Goal: Check status: Check status

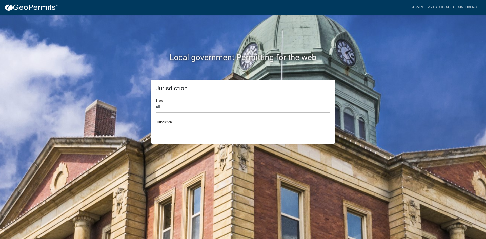
click at [160, 107] on select "All [US_STATE] [US_STATE] [US_STATE] [US_STATE] [US_STATE] [US_STATE] [US_STATE…" at bounding box center [243, 107] width 175 height 10
select select "[US_STATE]"
click at [156, 102] on select "All [US_STATE] [US_STATE] [US_STATE] [US_STATE] [US_STATE] [US_STATE] [US_STATE…" at bounding box center [243, 107] width 175 height 10
click at [170, 133] on select "City of [GEOGRAPHIC_DATA], [US_STATE] City of [GEOGRAPHIC_DATA], [US_STATE] Cit…" at bounding box center [243, 129] width 175 height 10
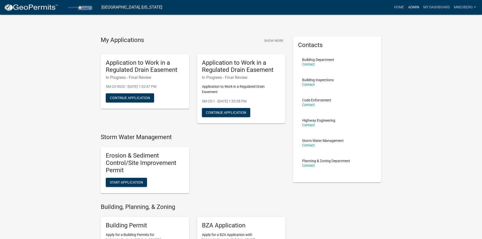
click at [413, 9] on link "Admin" at bounding box center [413, 8] width 15 height 10
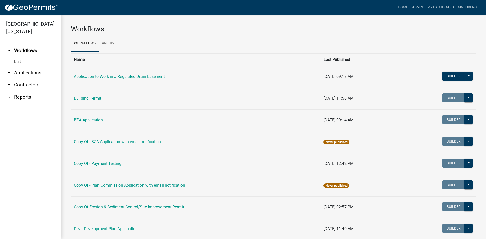
click at [34, 67] on link "arrow_drop_down Applications" at bounding box center [30, 73] width 61 height 12
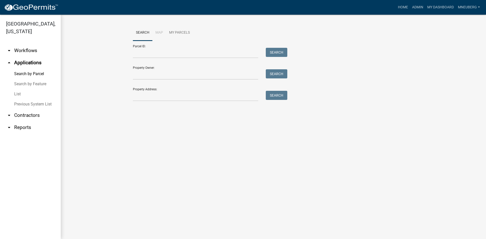
click at [26, 45] on link "arrow_drop_down Workflows" at bounding box center [30, 51] width 61 height 12
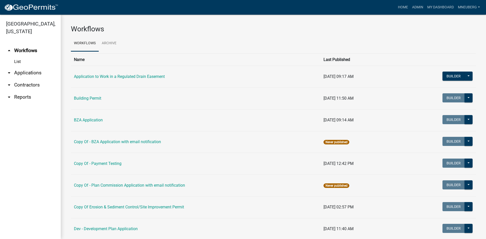
click at [20, 57] on link "List" at bounding box center [30, 62] width 61 height 10
click at [400, 9] on link "Home" at bounding box center [403, 8] width 14 height 10
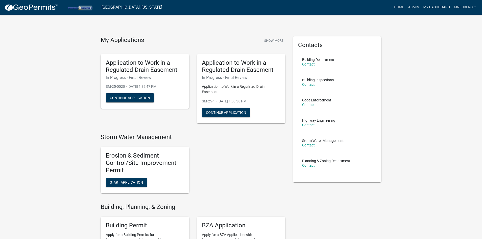
click at [437, 7] on link "My Dashboard" at bounding box center [436, 8] width 31 height 10
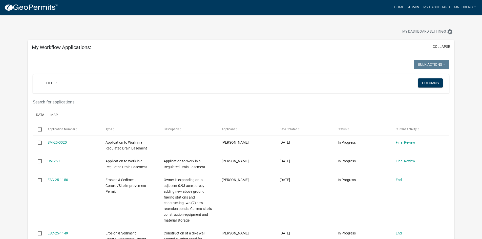
click at [411, 6] on link "Admin" at bounding box center [413, 8] width 15 height 10
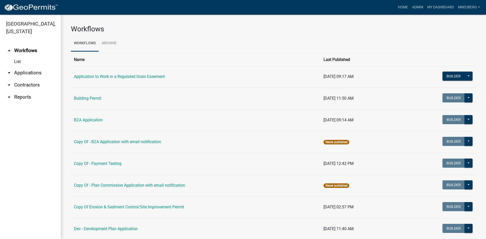
click at [29, 67] on link "arrow_drop_down Applications" at bounding box center [30, 73] width 61 height 12
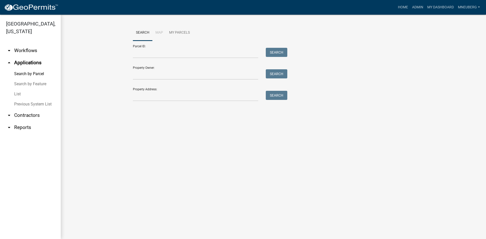
click at [35, 99] on link "Previous System List" at bounding box center [30, 104] width 61 height 10
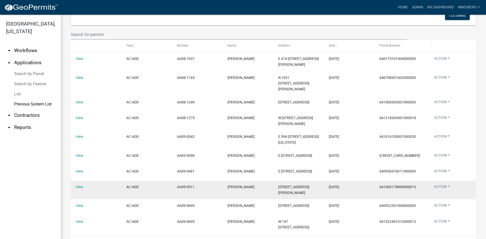
scroll to position [87, 0]
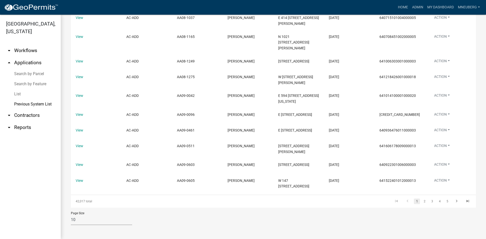
click at [20, 121] on link "arrow_drop_down Reports" at bounding box center [30, 127] width 61 height 12
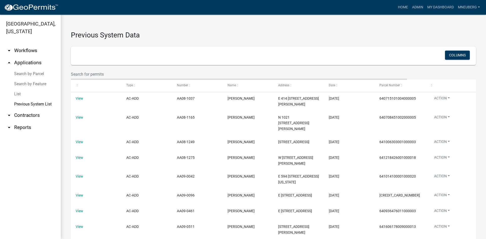
click at [40, 79] on link "Search by Feature" at bounding box center [30, 84] width 61 height 10
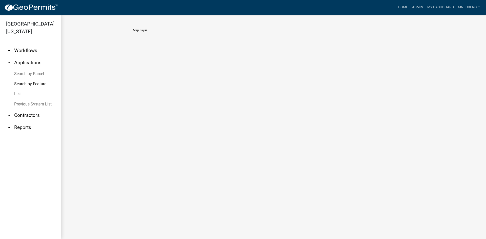
click at [32, 45] on link "arrow_drop_down Workflows" at bounding box center [30, 51] width 61 height 12
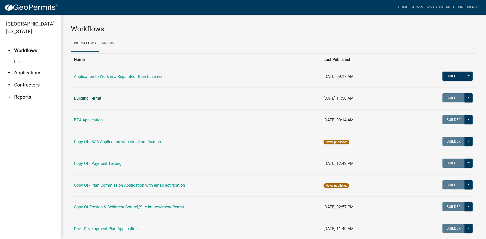
click at [88, 97] on link "Building Permit" at bounding box center [87, 98] width 27 height 5
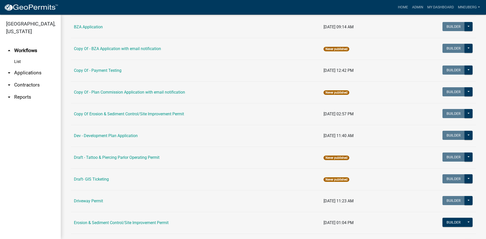
scroll to position [127, 0]
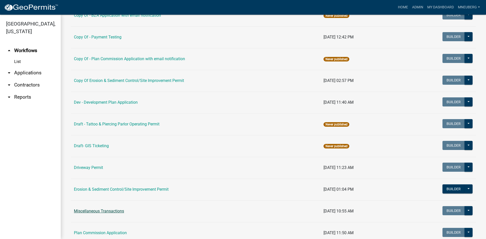
click at [109, 212] on link "Miscellaneous Transactions" at bounding box center [99, 211] width 50 height 5
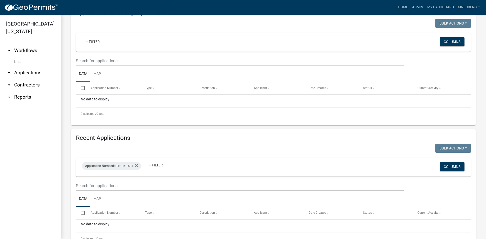
scroll to position [91, 0]
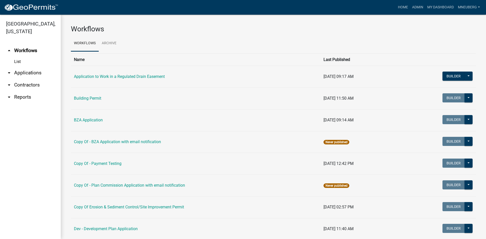
click at [31, 67] on link "arrow_drop_down Applications" at bounding box center [30, 73] width 61 height 12
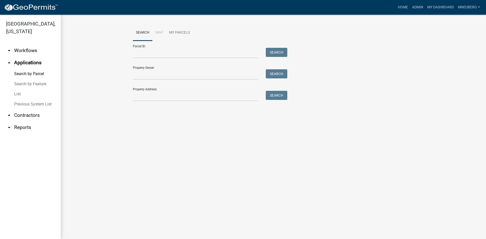
click at [17, 89] on link "List" at bounding box center [30, 94] width 61 height 10
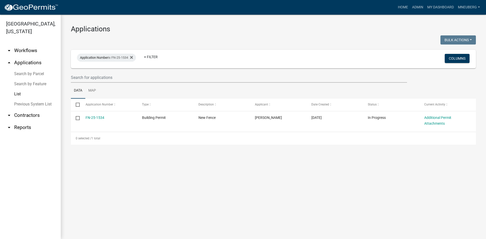
click at [402, 164] on main "Applications Bulk Actions Void Expire Lock Withdraw Application Number is FN-25…" at bounding box center [273, 127] width 425 height 225
click at [97, 78] on input "text" at bounding box center [239, 77] width 336 height 10
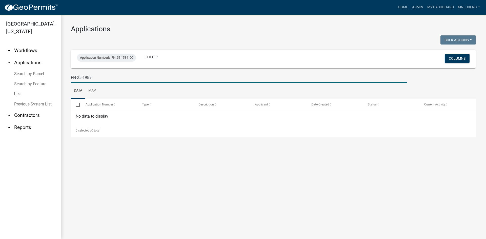
type input "FN-25-1989"
click at [78, 105] on input "checkbox" at bounding box center [77, 104] width 3 height 3
checkbox input "true"
click at [102, 104] on span "Application Number" at bounding box center [100, 105] width 28 height 4
click at [108, 114] on div "No data to display" at bounding box center [273, 117] width 405 height 13
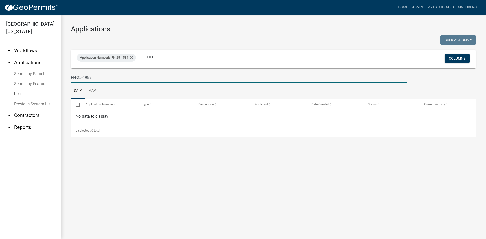
click at [103, 80] on input "FN-25-1989" at bounding box center [239, 77] width 336 height 10
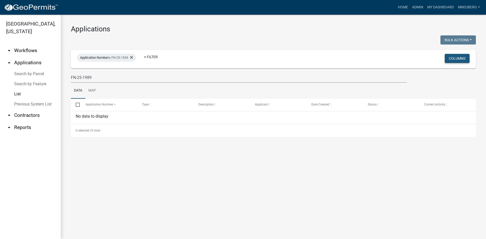
click at [465, 57] on button "Columns" at bounding box center [457, 58] width 25 height 9
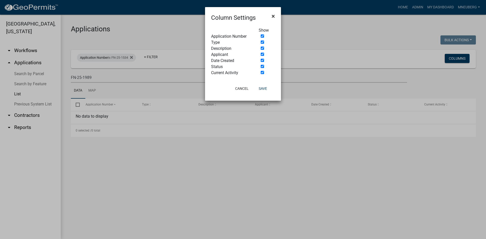
click at [275, 17] on span "×" at bounding box center [273, 16] width 3 height 7
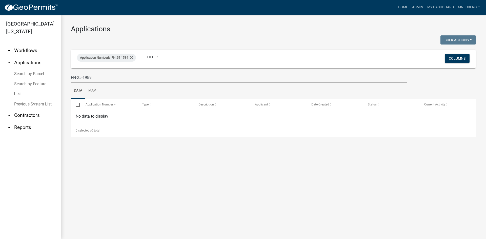
click at [32, 45] on link "arrow_drop_down Workflows" at bounding box center [30, 51] width 61 height 12
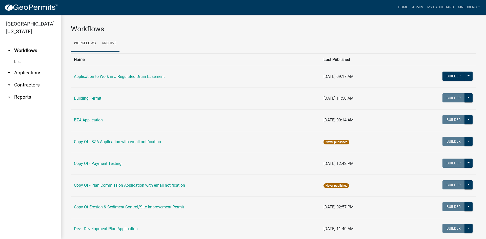
click at [114, 43] on link "Archive" at bounding box center [109, 43] width 21 height 16
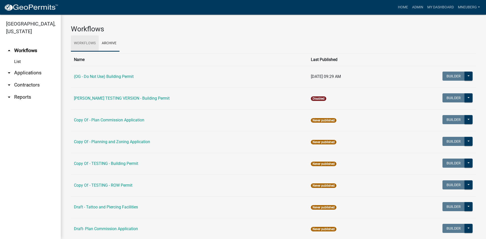
click at [76, 44] on link "Workflows" at bounding box center [85, 43] width 28 height 16
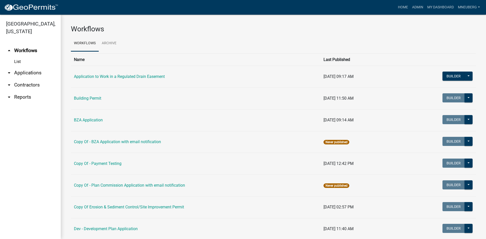
click at [25, 79] on link "arrow_drop_down Contractors" at bounding box center [30, 85] width 61 height 12
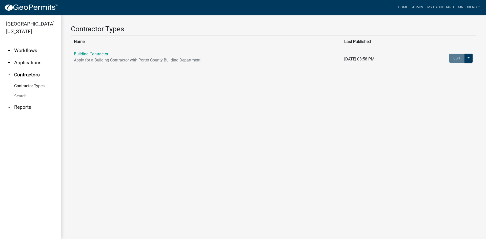
click at [27, 45] on link "arrow_drop_down Workflows" at bounding box center [30, 51] width 61 height 12
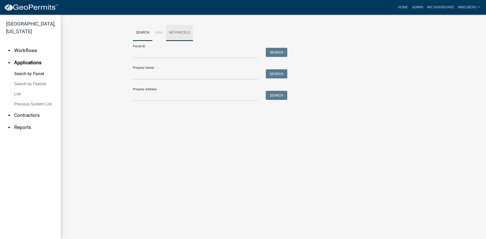
click at [176, 35] on link "My Parcels" at bounding box center [179, 33] width 27 height 16
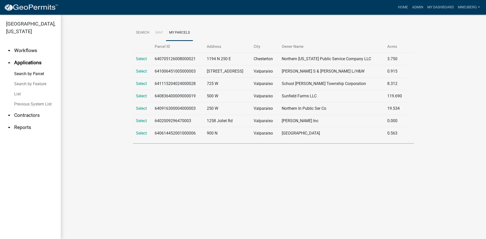
click at [158, 34] on li "Map" at bounding box center [159, 33] width 14 height 16
click at [146, 33] on link "Search" at bounding box center [142, 33] width 19 height 16
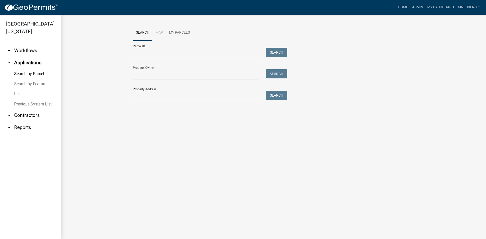
click at [29, 69] on link "Search by Parcel" at bounding box center [30, 74] width 61 height 10
click at [38, 99] on link "Previous System List" at bounding box center [30, 104] width 61 height 10
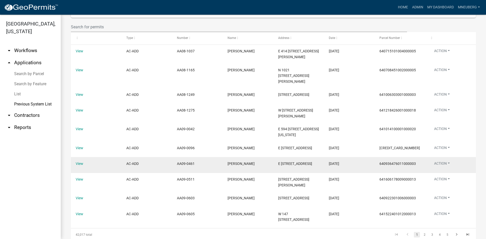
scroll to position [87, 0]
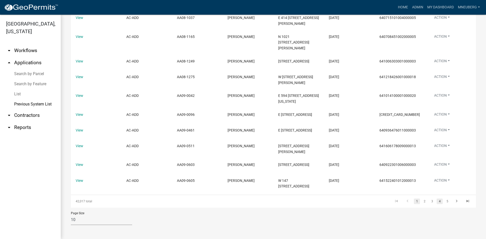
click at [437, 201] on link "4" at bounding box center [440, 202] width 6 height 6
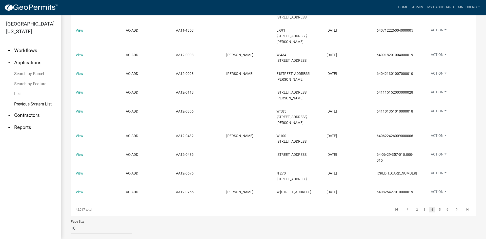
click at [437, 207] on link "5" at bounding box center [440, 210] width 6 height 6
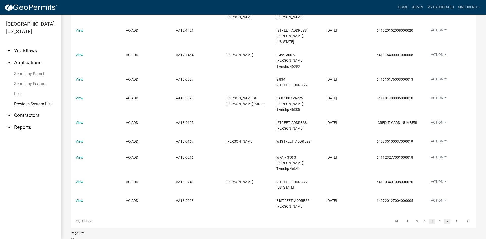
click at [445, 219] on link "7" at bounding box center [447, 222] width 6 height 6
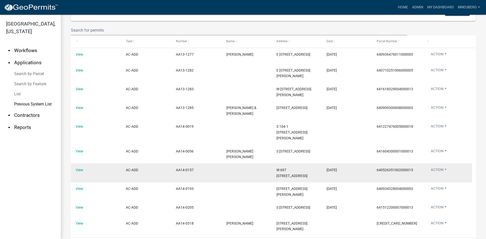
scroll to position [87, 0]
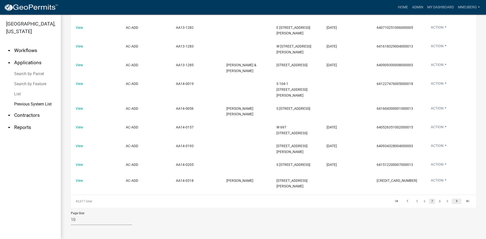
click at [452, 202] on link "go to next page" at bounding box center [457, 202] width 10 height 6
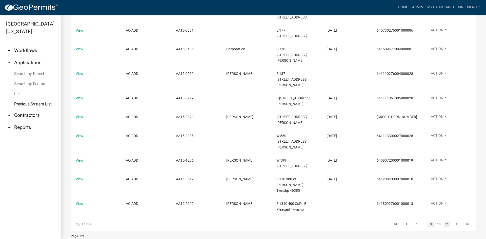
click at [445, 222] on link "11" at bounding box center [447, 225] width 7 height 6
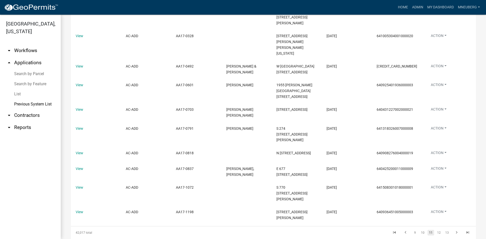
click at [31, 109] on link "arrow_drop_down Contractors" at bounding box center [30, 115] width 61 height 12
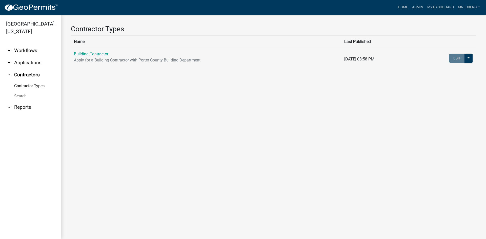
click at [20, 45] on link "arrow_drop_down Workflows" at bounding box center [30, 51] width 61 height 12
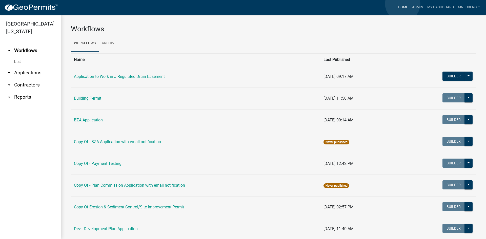
click at [403, 4] on link "Home" at bounding box center [403, 8] width 14 height 10
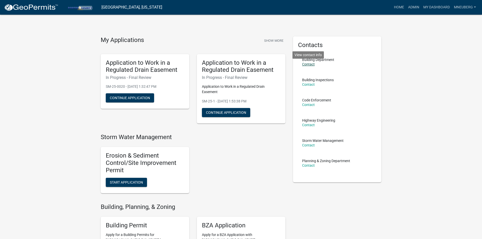
click at [310, 63] on link "Contact" at bounding box center [308, 64] width 13 height 4
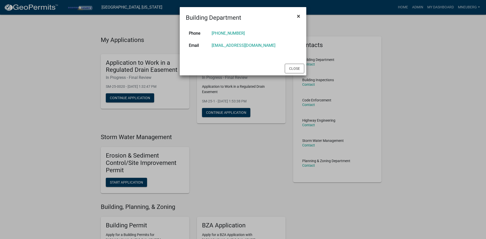
click at [300, 13] on button "×" at bounding box center [298, 16] width 11 height 14
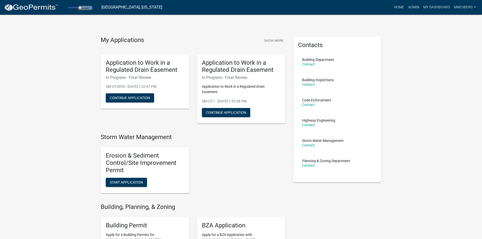
click at [319, 163] on p "Planning & Zoning Department" at bounding box center [326, 161] width 48 height 4
click at [307, 165] on link "Contact" at bounding box center [308, 166] width 13 height 4
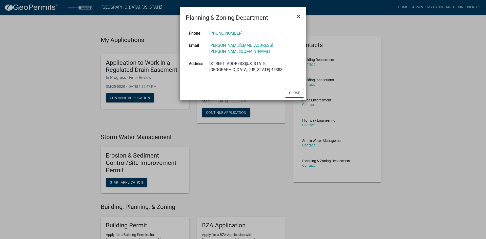
click at [296, 16] on button "×" at bounding box center [298, 16] width 11 height 14
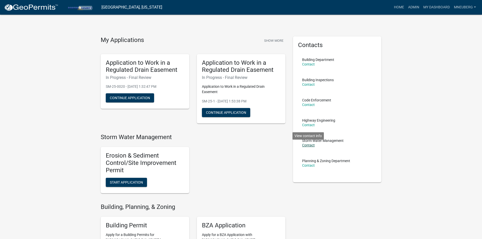
click at [307, 145] on link "Contact" at bounding box center [308, 145] width 13 height 4
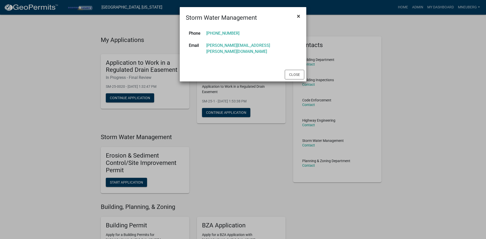
click at [298, 17] on span "×" at bounding box center [298, 16] width 3 height 7
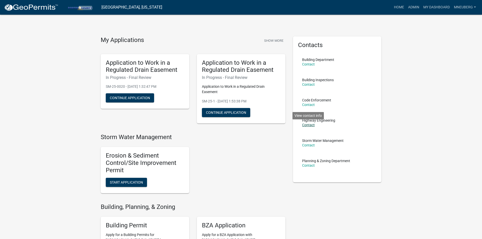
click at [304, 123] on link "Contact" at bounding box center [308, 125] width 13 height 4
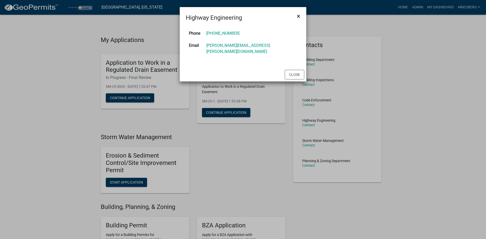
click at [299, 15] on span "×" at bounding box center [298, 16] width 3 height 7
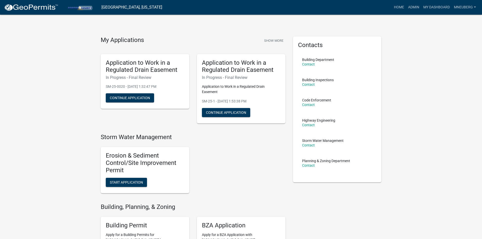
click at [308, 103] on div "Code Enforcement Contact" at bounding box center [316, 104] width 29 height 12
click at [308, 104] on link "Contact" at bounding box center [308, 105] width 13 height 4
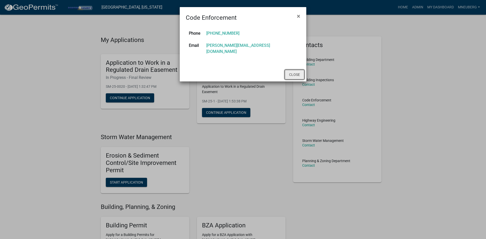
click at [297, 70] on button "Close" at bounding box center [294, 75] width 19 height 10
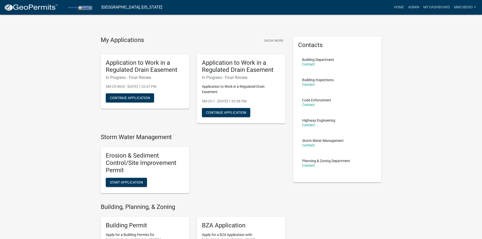
click at [256, 169] on div "Erosion & Sediment Control/Site Improvement Permit Start Application" at bounding box center [193, 170] width 192 height 54
click at [411, 9] on link "Admin" at bounding box center [413, 8] width 15 height 10
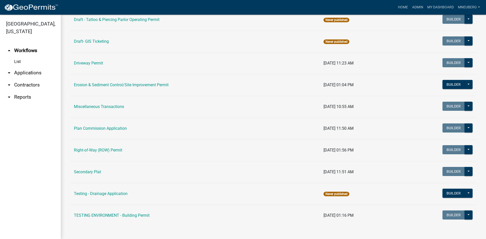
scroll to position [233, 0]
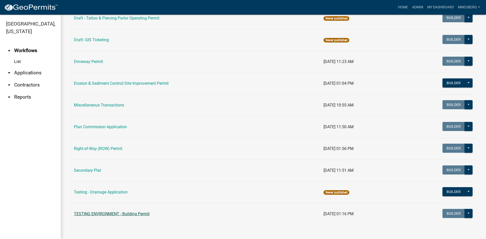
click at [141, 215] on link "TESTING ENVIRONMENT - Building Permit" at bounding box center [112, 214] width 76 height 5
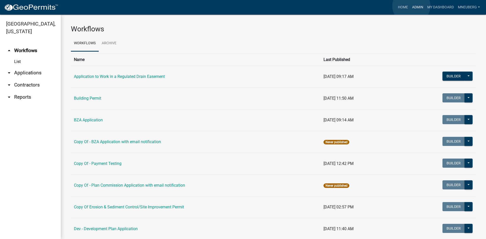
click at [411, 6] on link "Admin" at bounding box center [417, 8] width 15 height 10
click at [469, 8] on link "MNeuberg" at bounding box center [469, 8] width 26 height 10
click at [452, 22] on link "Admin" at bounding box center [461, 21] width 40 height 12
click at [16, 57] on link "List" at bounding box center [30, 62] width 61 height 10
click at [26, 69] on link "arrow_drop_down Applications" at bounding box center [30, 73] width 61 height 12
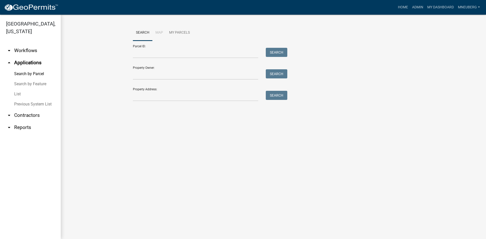
click at [19, 89] on link "List" at bounding box center [30, 94] width 61 height 10
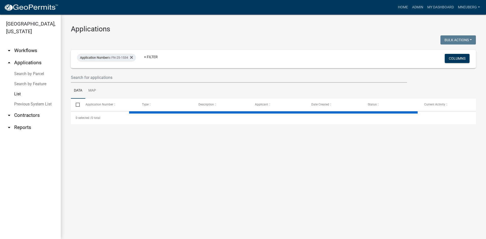
click at [19, 89] on link "List" at bounding box center [30, 94] width 61 height 10
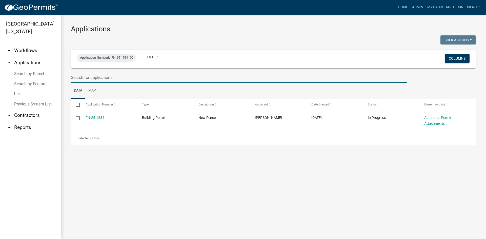
click at [82, 79] on input "text" at bounding box center [239, 77] width 336 height 10
type input "FN-25-1989"
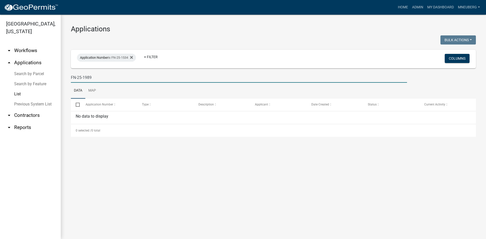
click at [84, 119] on div "No data to display" at bounding box center [273, 117] width 405 height 13
click at [82, 115] on div "No data to display" at bounding box center [273, 117] width 405 height 13
click at [74, 115] on div "No data to display" at bounding box center [273, 117] width 405 height 13
